Goal: Book appointment/travel/reservation

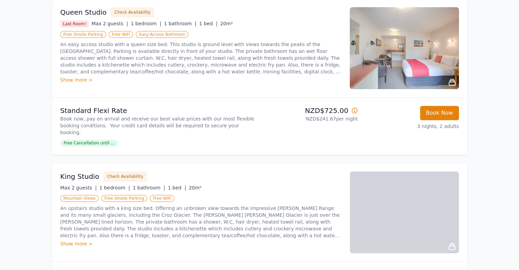
scroll to position [282, 0]
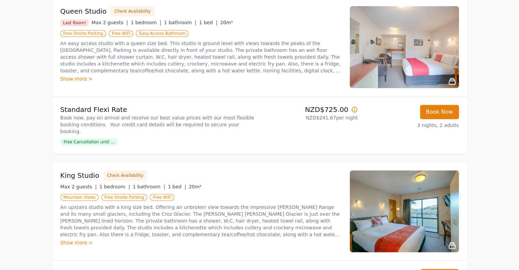
click at [76, 75] on div "Show more >" at bounding box center [200, 78] width 281 height 7
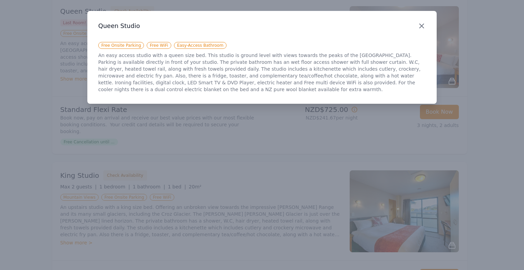
click at [421, 27] on icon "button" at bounding box center [422, 26] width 4 height 4
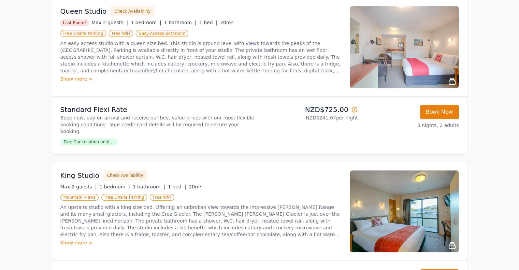
click at [449, 78] on icon at bounding box center [452, 81] width 6 height 6
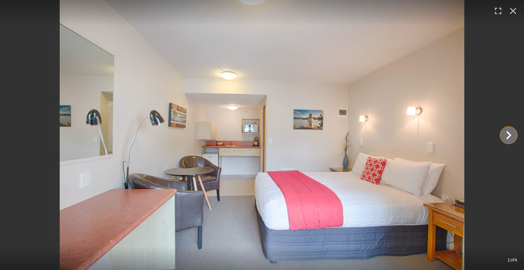
click at [508, 134] on icon "Show slide 2 of 4" at bounding box center [509, 135] width 16 height 16
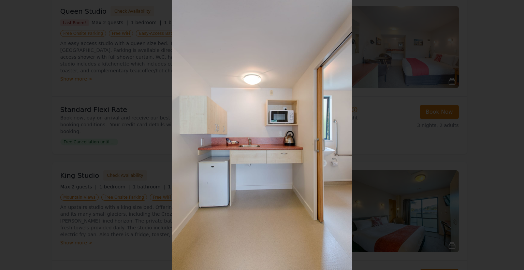
click at [503, 143] on div at bounding box center [262, 135] width 524 height 270
